Goal: Information Seeking & Learning: Learn about a topic

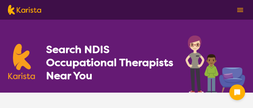
select select "[MEDICAL_DATA]"
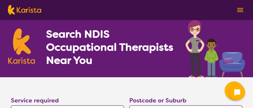
drag, startPoint x: 255, startPoint y: 8, endPoint x: 244, endPoint y: 12, distance: 11.8
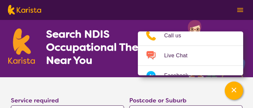
scroll to position [19, 0]
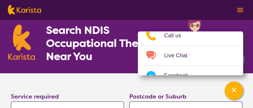
click at [98, 59] on h1 "Search NDIS Occupational Therapists Near You" at bounding box center [110, 43] width 128 height 39
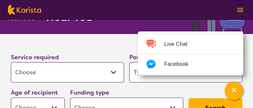
scroll to position [43, 0]
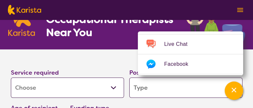
click at [177, 90] on input "search" at bounding box center [185, 88] width 113 height 20
type input "3"
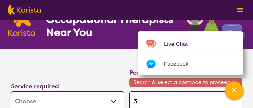
type input "30"
type input "307"
type input "3073"
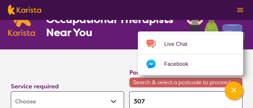
type input "3073"
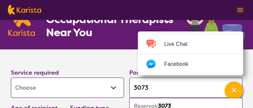
type input "3073"
click at [169, 106] on em "3073" at bounding box center [164, 106] width 13 height 7
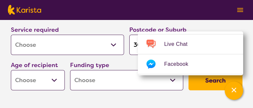
scroll to position [90, 0]
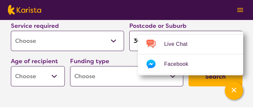
click at [53, 77] on select "Early Childhood - 0 to 9 Child - 10 to 11 Adolescent - 12 to 17 Adult - 18 to 6…" at bounding box center [38, 76] width 54 height 20
select select "AD"
click at [11, 66] on select "Early Childhood - 0 to 9 Child - 10 to 11 Adolescent - 12 to 17 Adult - 18 to 6…" at bounding box center [38, 76] width 54 height 20
select select "AD"
click at [173, 77] on select "Home Care Package (HCP) National Disability Insurance Scheme (NDIS) I don't know" at bounding box center [126, 76] width 113 height 20
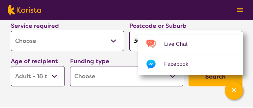
select select "NDIS"
click at [70, 66] on select "Home Care Package (HCP) National Disability Insurance Scheme (NDIS) I don't know" at bounding box center [126, 76] width 113 height 20
select select "NDIS"
click at [216, 79] on button "Search" at bounding box center [215, 77] width 54 height 20
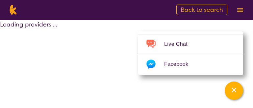
select select "by_score"
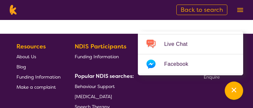
scroll to position [1150, 0]
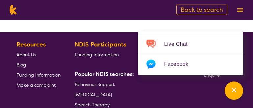
click at [99, 92] on span "[MEDICAL_DATA]" at bounding box center [93, 95] width 37 height 6
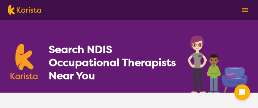
select select "[MEDICAL_DATA]"
select select "AD"
select select "NDIS"
select select "[MEDICAL_DATA]"
select select "AD"
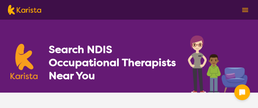
select select "NDIS"
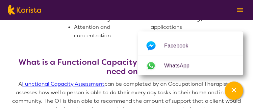
scroll to position [485, 0]
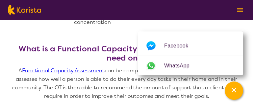
click at [61, 69] on link "Functional Capacity Assessment" at bounding box center [63, 70] width 82 height 7
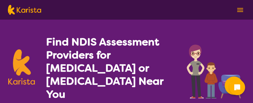
select select "Assessment ([MEDICAL_DATA] or [MEDICAL_DATA])"
select select "AD"
select select "NDIS"
select select "Assessment ([MEDICAL_DATA] or [MEDICAL_DATA])"
select select "AD"
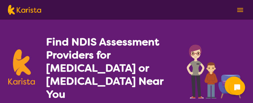
select select "NDIS"
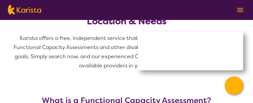
scroll to position [222, 0]
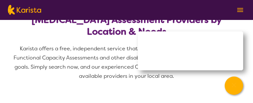
drag, startPoint x: 82, startPoint y: 87, endPoint x: 205, endPoint y: 88, distance: 122.5
copy h3 "Functional Capacity Assessment"
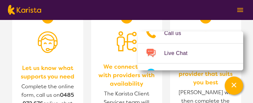
scroll to position [804, 0]
